Goal: Information Seeking & Learning: Compare options

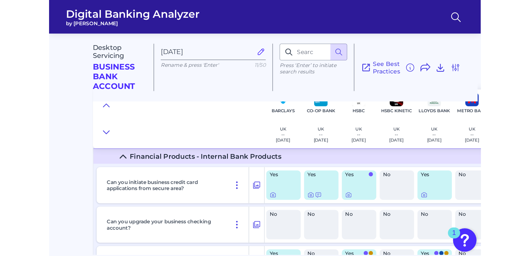
scroll to position [24, 0]
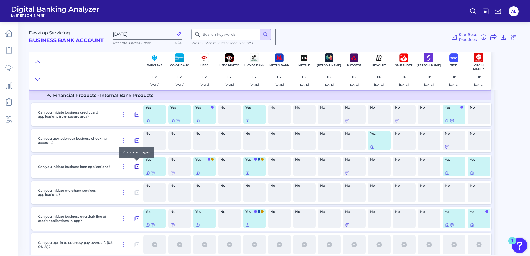
click at [135, 169] on icon at bounding box center [137, 166] width 5 height 5
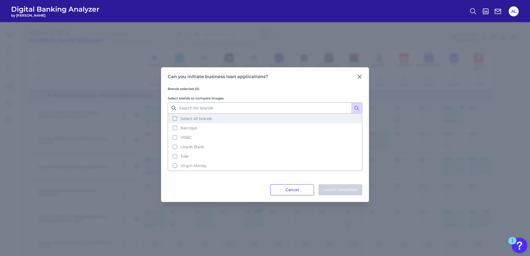
click at [174, 119] on button "Select all brands" at bounding box center [264, 118] width 193 height 9
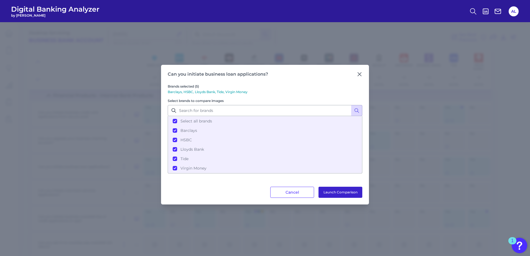
click at [342, 178] on button "Launch Comparison" at bounding box center [340, 192] width 44 height 11
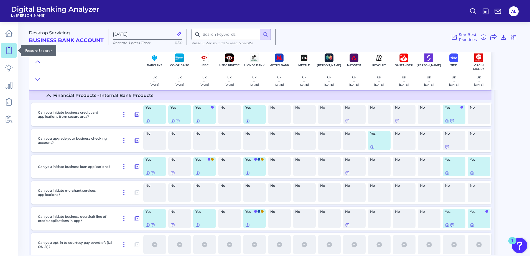
click at [12, 49] on icon at bounding box center [9, 51] width 8 height 8
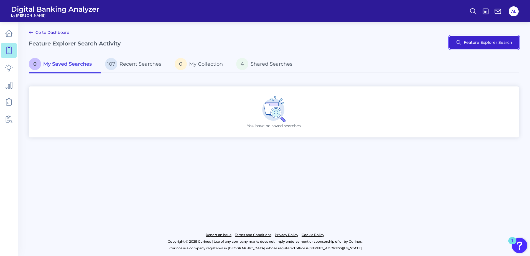
click at [352, 47] on button "Feature Explorer Search" at bounding box center [484, 42] width 70 height 13
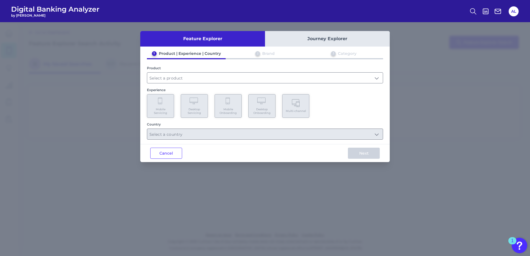
click at [242, 85] on div "1 Product | Experience | Country 2 Brand 3 Category Product Experience Mobile S…" at bounding box center [264, 95] width 249 height 89
click at [247, 82] on input "text" at bounding box center [265, 78] width 236 height 11
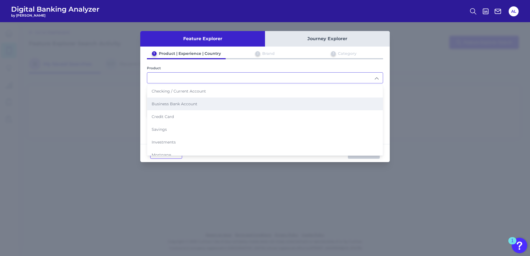
click at [218, 104] on li "Business Bank Account" at bounding box center [265, 104] width 236 height 13
type input "Business Bank Account"
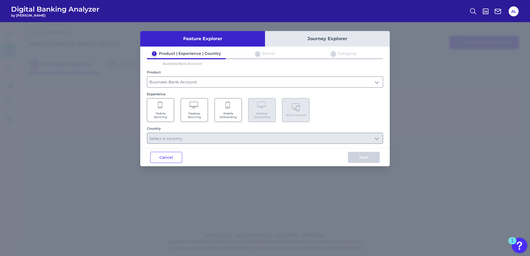
click at [167, 112] on span "Mobile Servicing" at bounding box center [160, 115] width 21 height 7
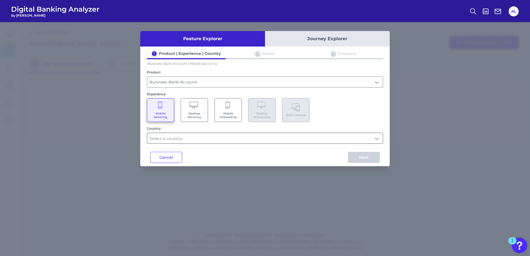
click at [193, 141] on input "text" at bounding box center [265, 138] width 236 height 11
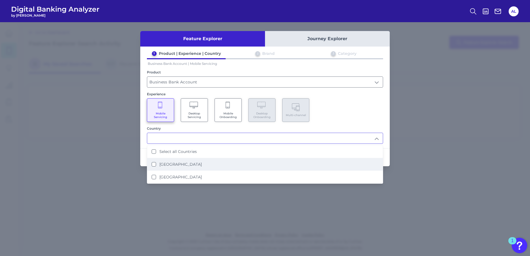
click at [149, 164] on li "United Kingdom" at bounding box center [265, 164] width 236 height 13
type input "United Kingdom"
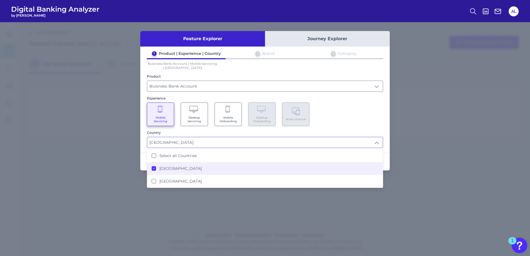
click at [352, 131] on div "1 Product | Experience | Country 2 Brand 3 Category Business Bank Account | Mob…" at bounding box center [264, 99] width 249 height 97
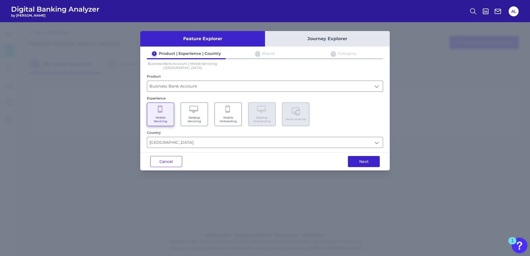
click at [352, 164] on button "Next" at bounding box center [364, 161] width 32 height 11
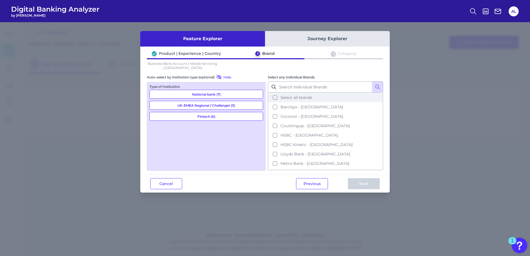
click at [274, 99] on button "Select all brands" at bounding box center [325, 97] width 114 height 9
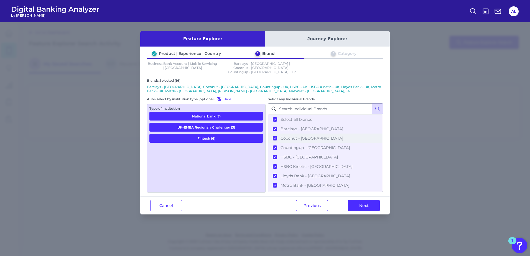
click at [275, 134] on button "Coconut - UK" at bounding box center [325, 138] width 114 height 9
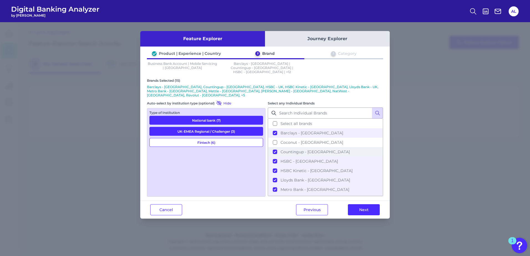
click at [274, 147] on button "Countingup - UK" at bounding box center [325, 151] width 114 height 9
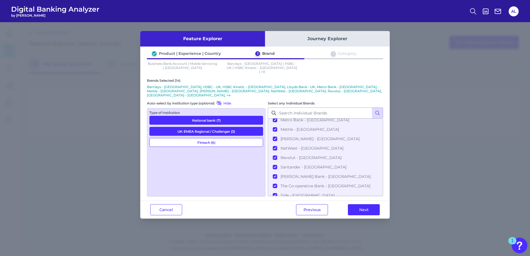
scroll to position [71, 0]
click at [275, 152] on button "Revolut - UK" at bounding box center [325, 156] width 114 height 9
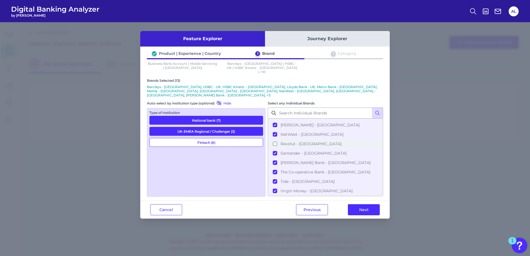
click at [275, 139] on button "Revolut - UK" at bounding box center [325, 143] width 114 height 9
click at [352, 178] on button "Next" at bounding box center [364, 209] width 32 height 11
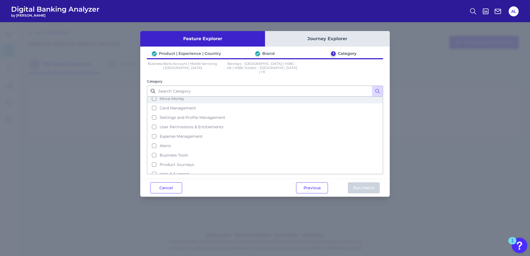
scroll to position [55, 0]
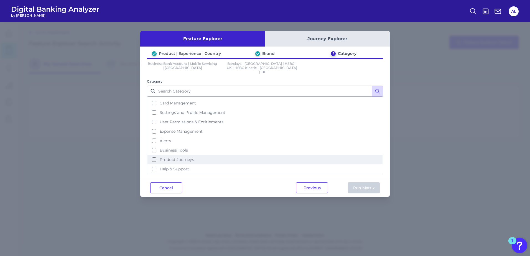
click at [155, 155] on button "Product Journeys" at bounding box center [264, 159] width 235 height 9
click at [352, 178] on button "Run Matrix" at bounding box center [364, 187] width 32 height 11
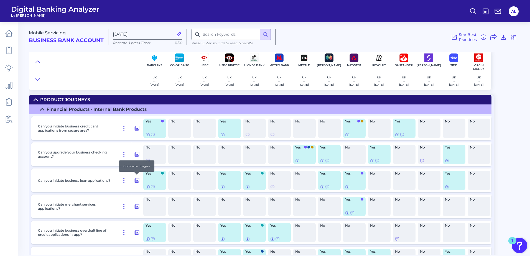
drag, startPoint x: 136, startPoint y: 180, endPoint x: 138, endPoint y: 185, distance: 6.1
click at [138, 178] on div "Can you initiate business loan applications?" at bounding box center [86, 181] width 111 height 24
click at [138, 178] on icon at bounding box center [137, 180] width 5 height 5
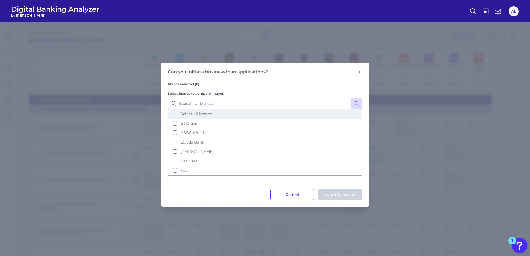
click at [176, 116] on button "Select all brands" at bounding box center [264, 113] width 193 height 9
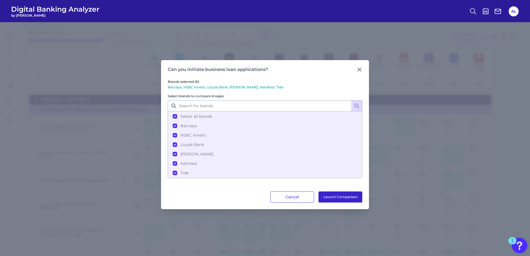
click at [332, 178] on button "Launch Comparison" at bounding box center [340, 197] width 44 height 11
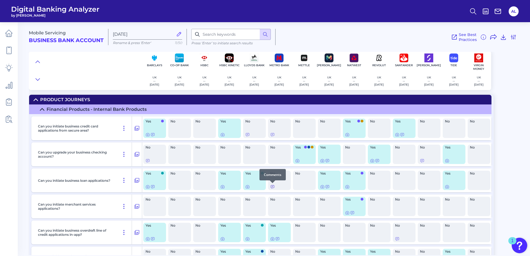
click at [272, 178] on icon at bounding box center [272, 187] width 4 height 4
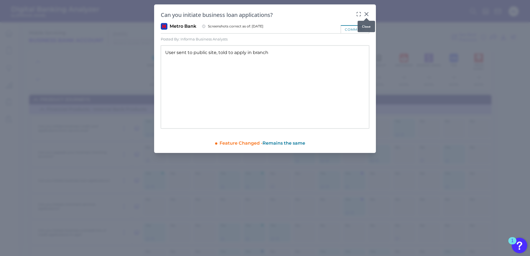
click at [352, 12] on icon at bounding box center [367, 14] width 6 height 6
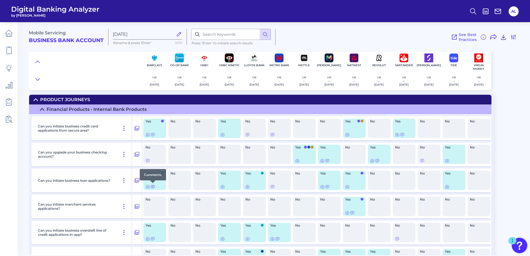
click at [153, 178] on icon at bounding box center [152, 187] width 4 height 4
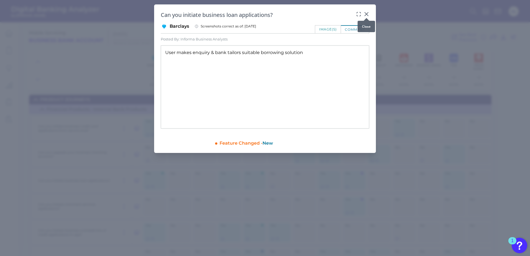
click at [352, 12] on icon at bounding box center [367, 14] width 6 height 6
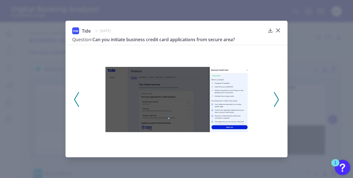
scroll to position [267, 0]
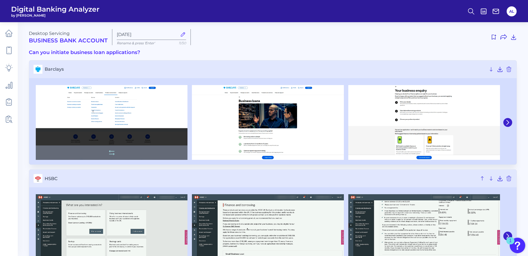
click at [113, 129] on img at bounding box center [112, 122] width 152 height 75
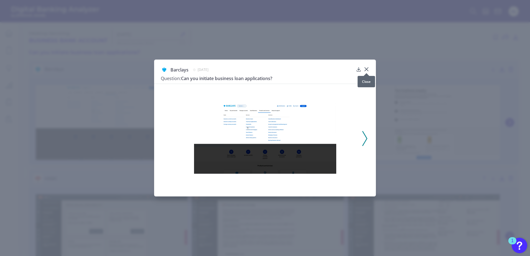
click at [367, 69] on icon at bounding box center [366, 69] width 3 height 3
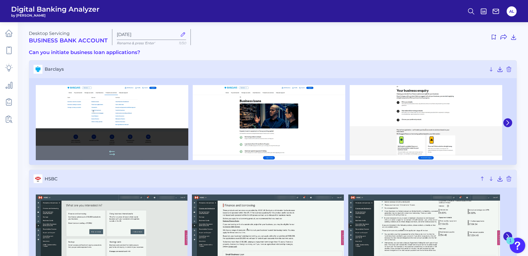
click at [147, 111] on img at bounding box center [112, 122] width 152 height 75
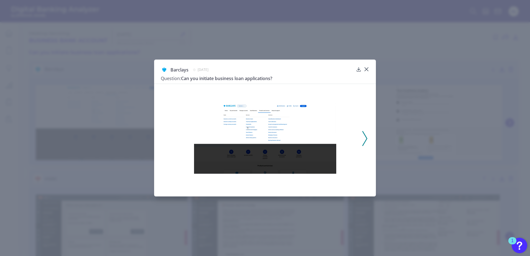
click at [272, 142] on img at bounding box center [265, 138] width 142 height 70
click at [364, 136] on icon at bounding box center [364, 138] width 5 height 15
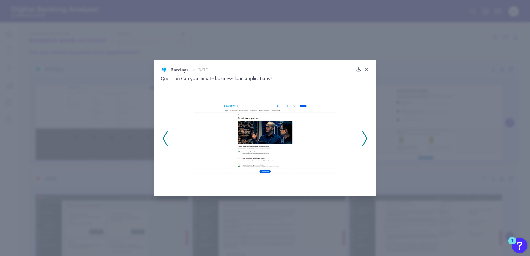
click at [365, 137] on icon at bounding box center [364, 138] width 5 height 15
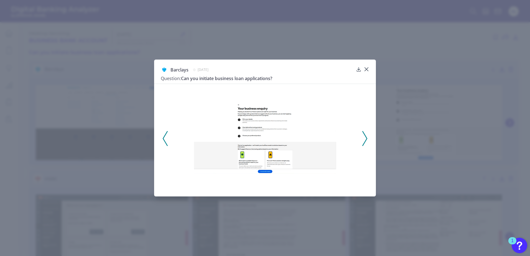
click at [365, 137] on icon at bounding box center [364, 138] width 5 height 15
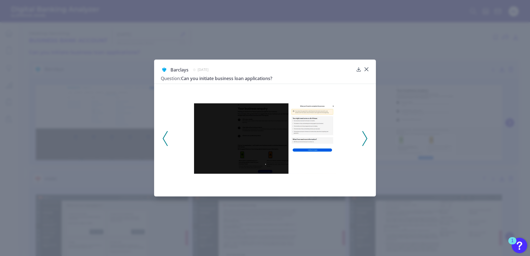
click at [365, 137] on icon at bounding box center [364, 138] width 5 height 15
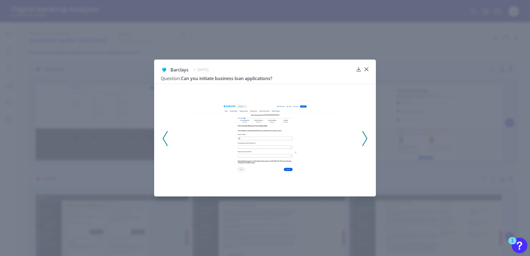
click at [365, 137] on icon at bounding box center [364, 138] width 5 height 15
click at [364, 137] on icon at bounding box center [364, 138] width 5 height 15
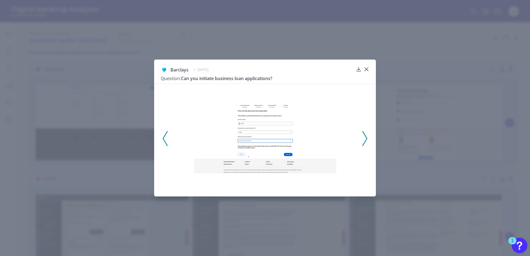
click at [364, 137] on icon at bounding box center [364, 138] width 5 height 15
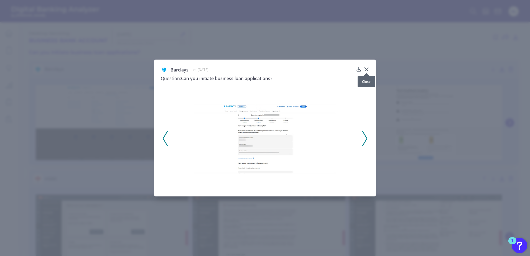
click at [366, 70] on icon at bounding box center [366, 69] width 3 height 3
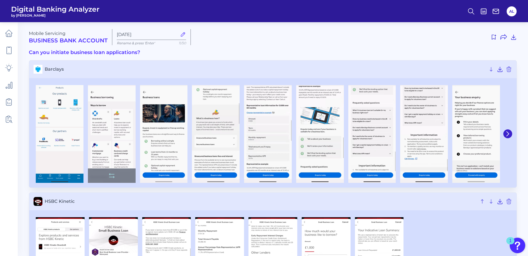
click at [115, 145] on img at bounding box center [112, 134] width 48 height 98
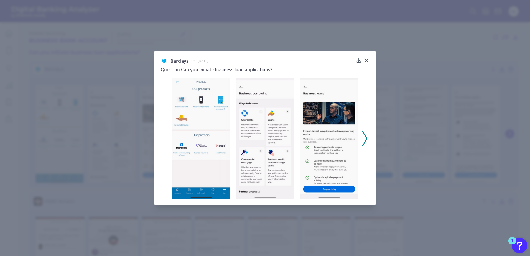
click at [366, 141] on polyline at bounding box center [365, 138] width 4 height 14
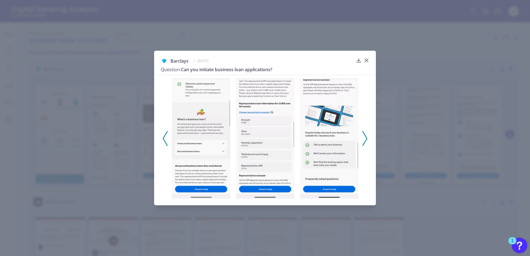
click at [366, 140] on polyline at bounding box center [365, 138] width 4 height 14
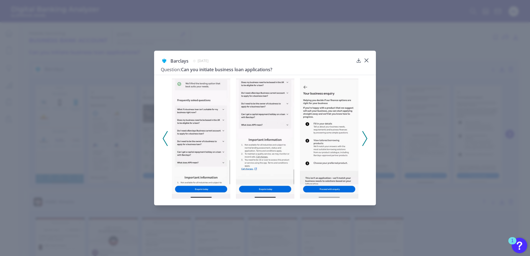
click at [364, 139] on icon at bounding box center [364, 138] width 5 height 15
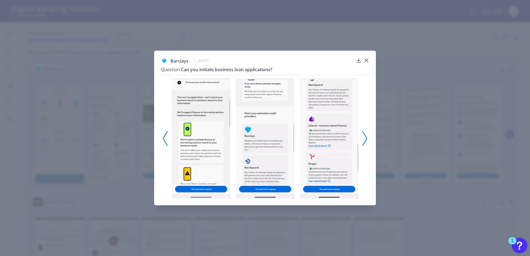
click at [364, 139] on icon at bounding box center [364, 138] width 5 height 15
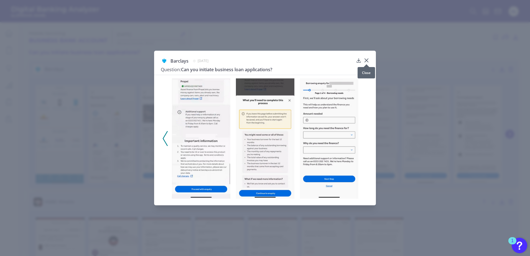
click at [368, 62] on div at bounding box center [367, 65] width 6 height 6
click at [366, 60] on icon at bounding box center [367, 61] width 6 height 6
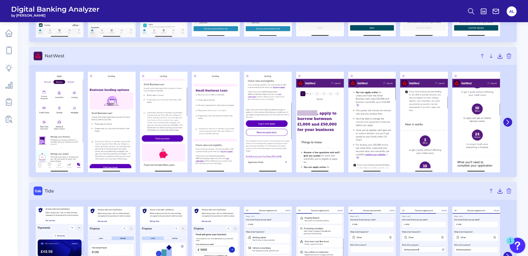
scroll to position [550, 0]
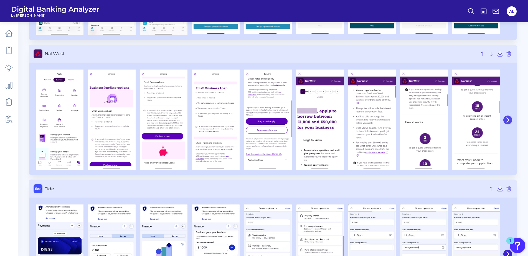
click at [508, 121] on icon at bounding box center [507, 120] width 5 height 5
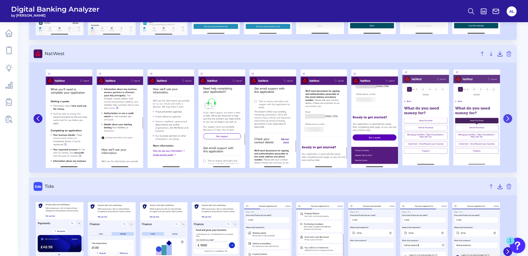
click at [508, 121] on button at bounding box center [507, 118] width 9 height 9
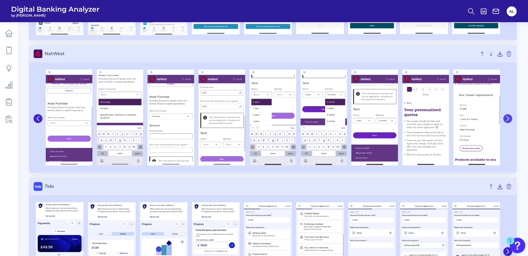
click at [508, 121] on button at bounding box center [507, 118] width 9 height 9
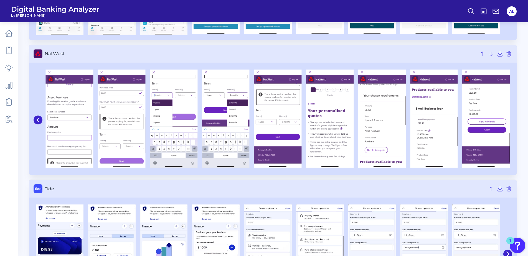
click at [508, 121] on img at bounding box center [486, 119] width 48 height 98
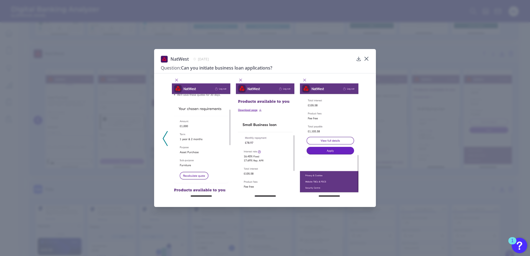
click at [164, 137] on icon at bounding box center [165, 138] width 5 height 15
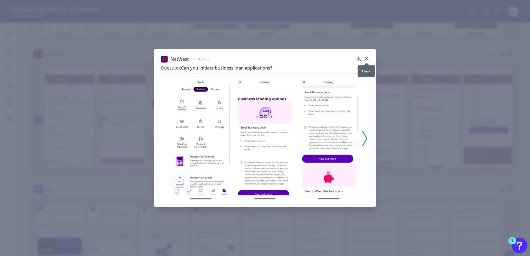
click at [366, 60] on div at bounding box center [367, 63] width 6 height 6
click at [366, 59] on icon at bounding box center [367, 59] width 6 height 6
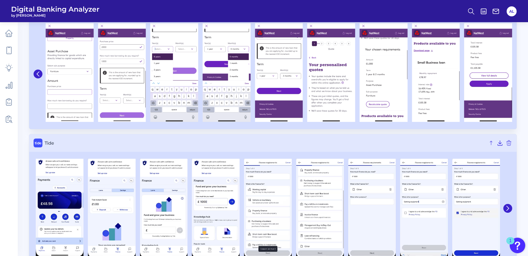
scroll to position [612, 0]
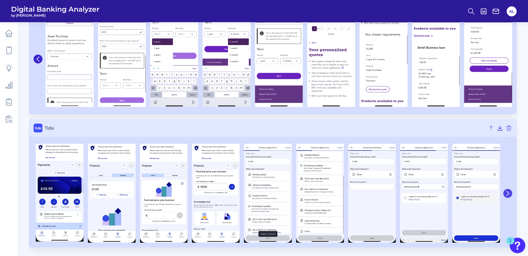
click at [505, 195] on icon at bounding box center [507, 193] width 5 height 5
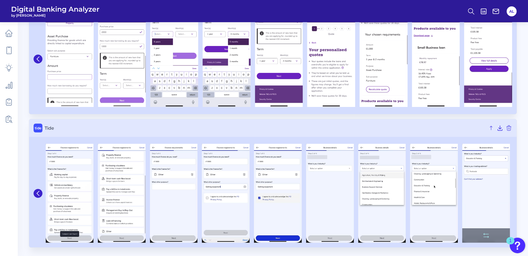
click at [497, 202] on img at bounding box center [486, 193] width 48 height 99
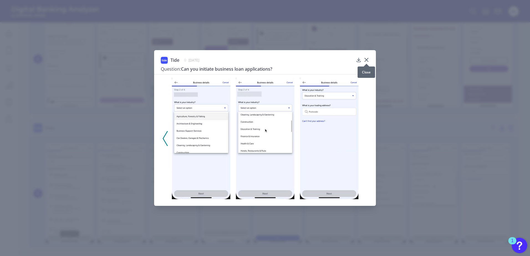
click at [369, 60] on icon at bounding box center [367, 60] width 6 height 6
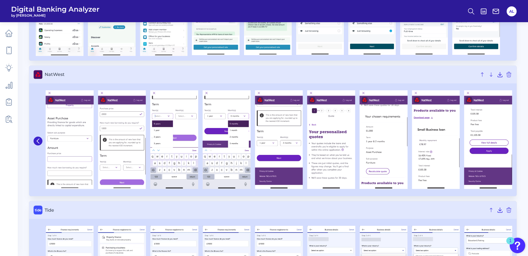
scroll to position [528, 0]
